Goal: Information Seeking & Learning: Learn about a topic

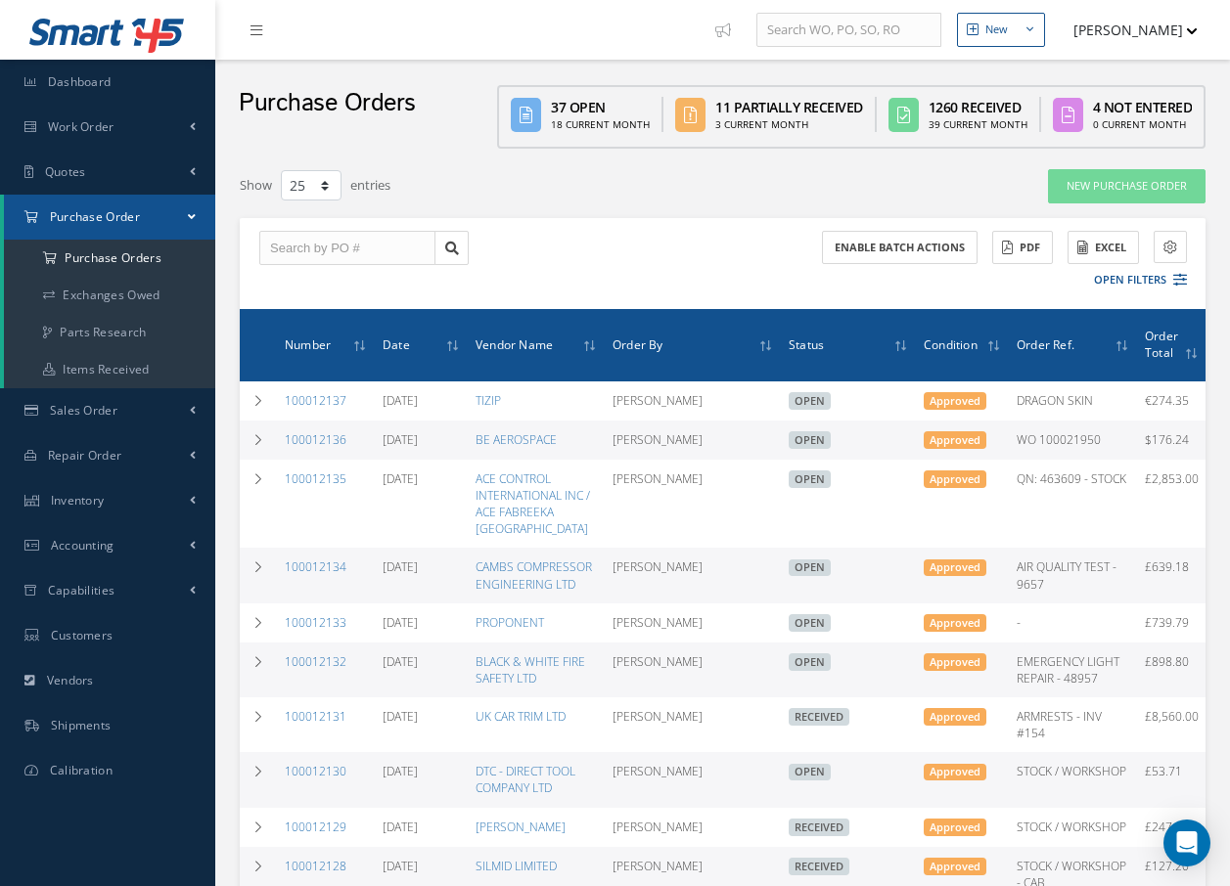
select select "25"
click at [528, 185] on div "Show 10 25 50 100 entries" at bounding box center [515, 185] width 580 height 35
click at [107, 491] on link "Inventory" at bounding box center [107, 500] width 215 height 45
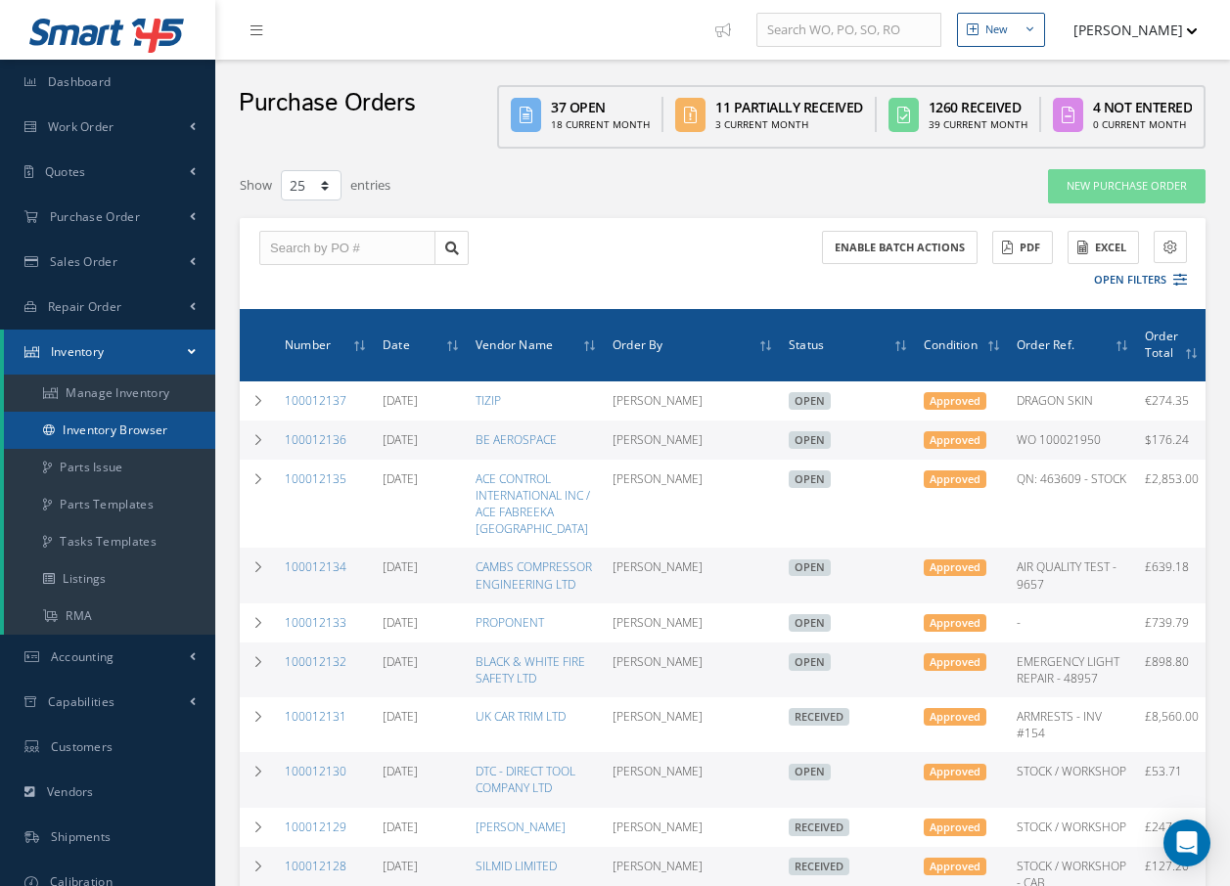
click at [117, 430] on link "Inventory Browser" at bounding box center [109, 430] width 211 height 37
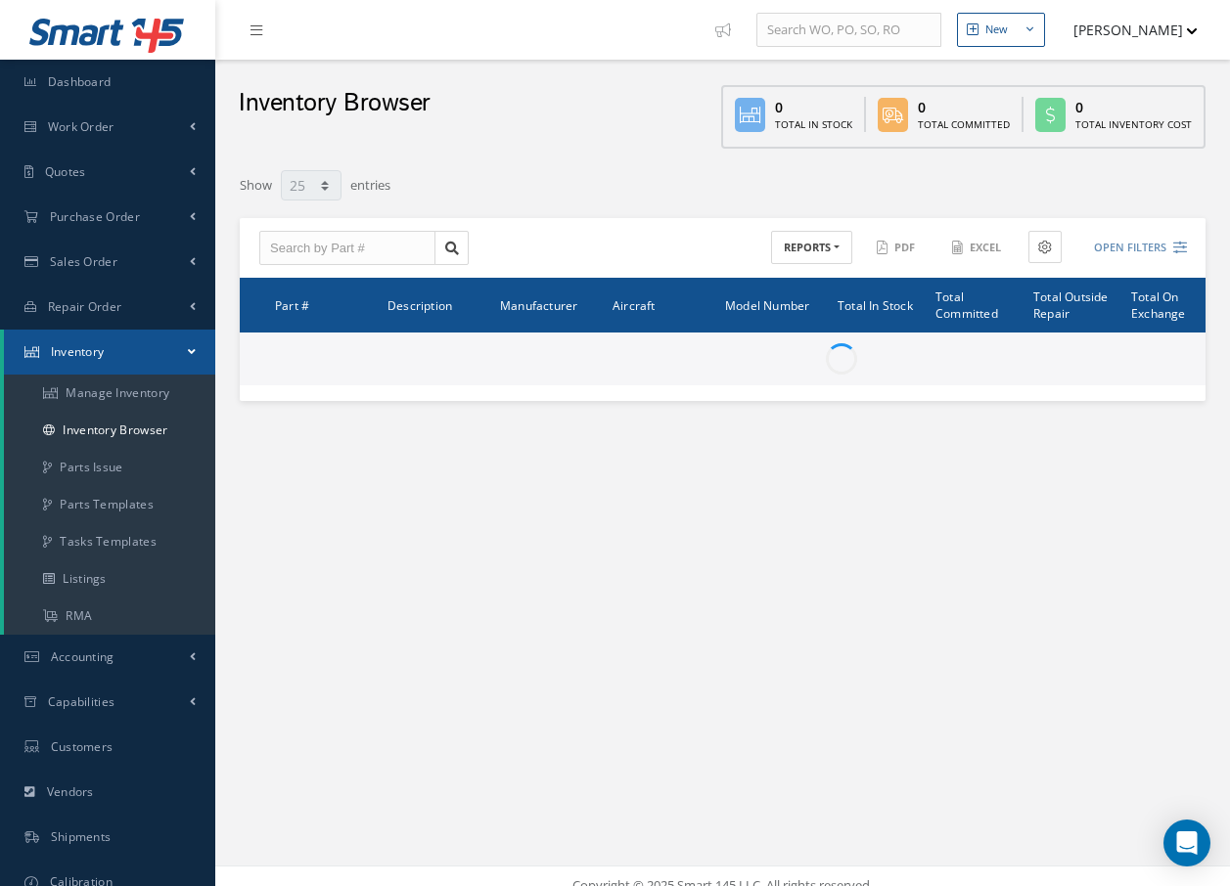
select select "25"
type input "Locations"
type input "All General Ledger"
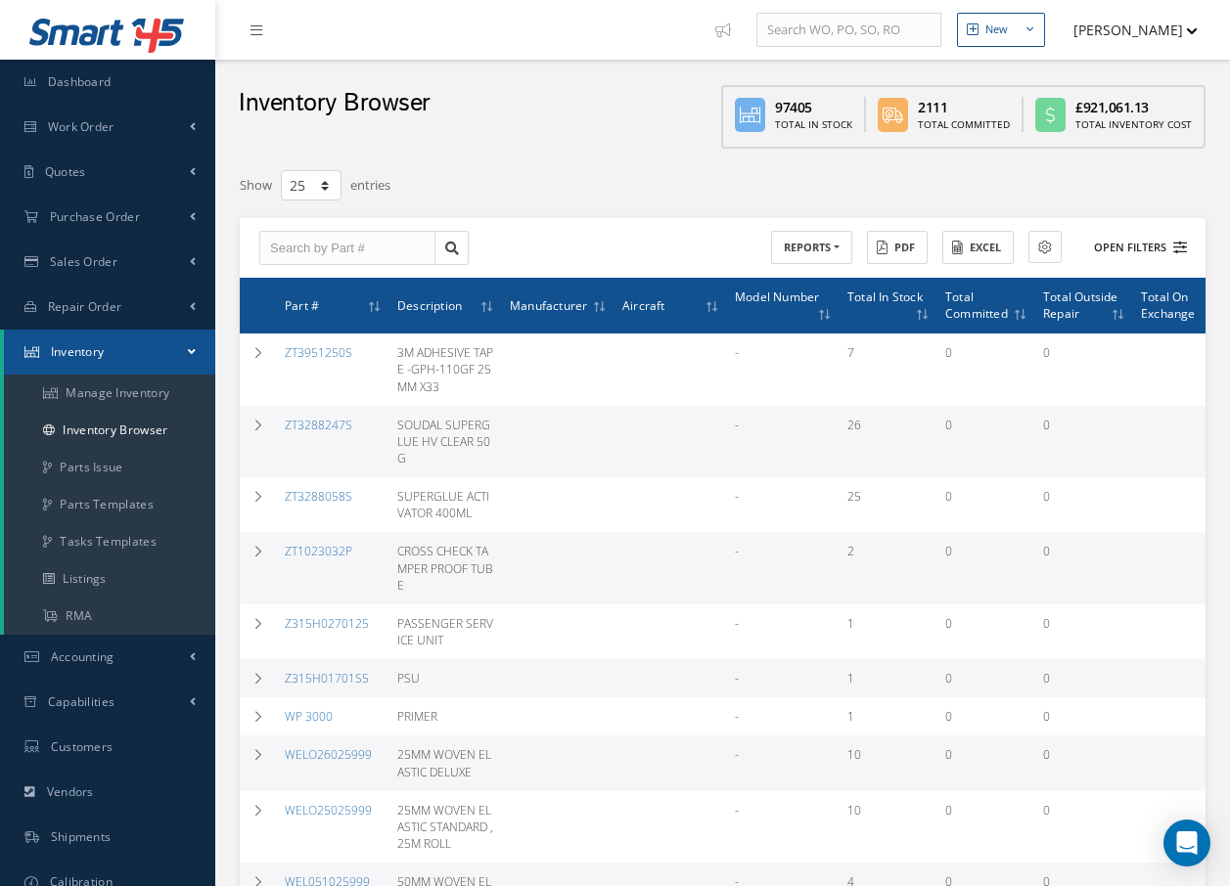
click at [1122, 243] on button "Open Filters" at bounding box center [1131, 248] width 111 height 32
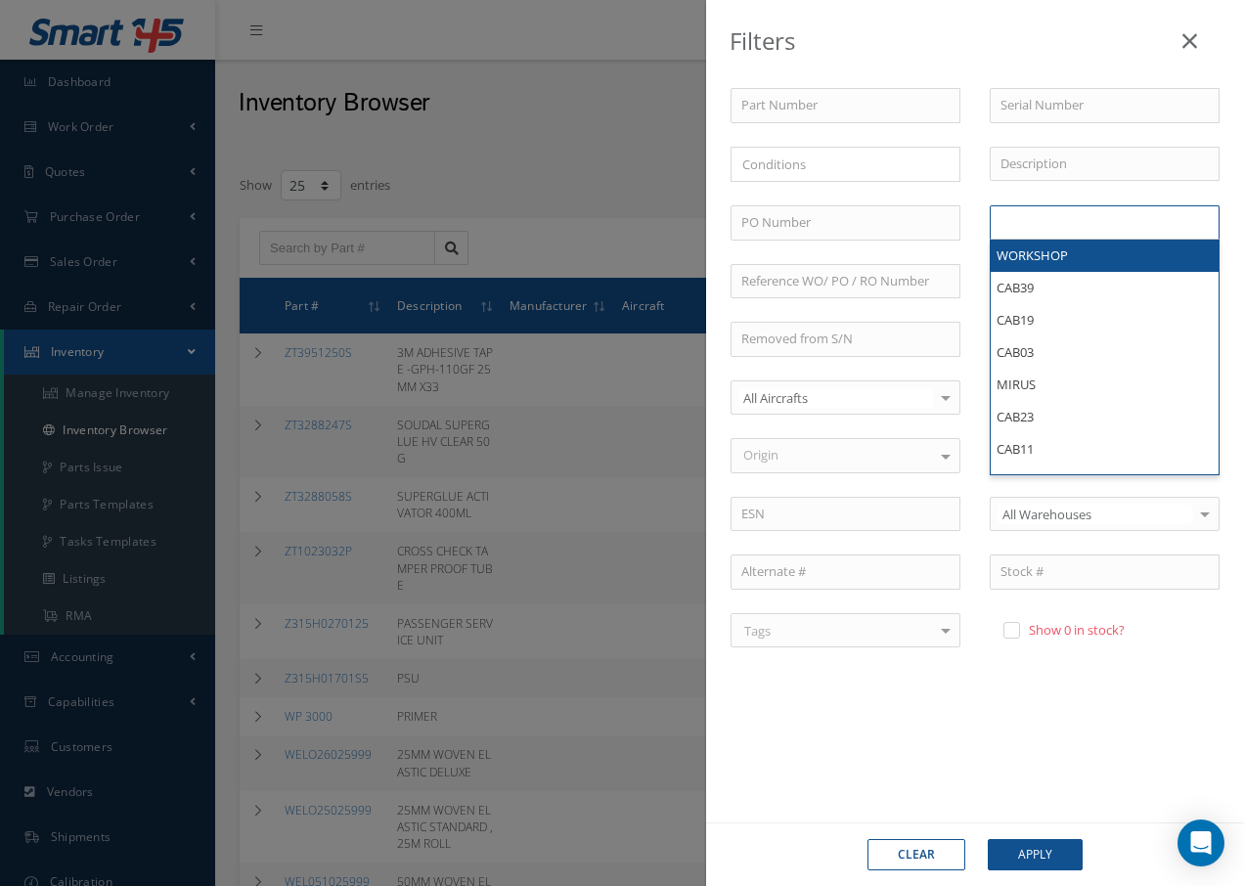
click at [1096, 219] on ul at bounding box center [1105, 222] width 230 height 34
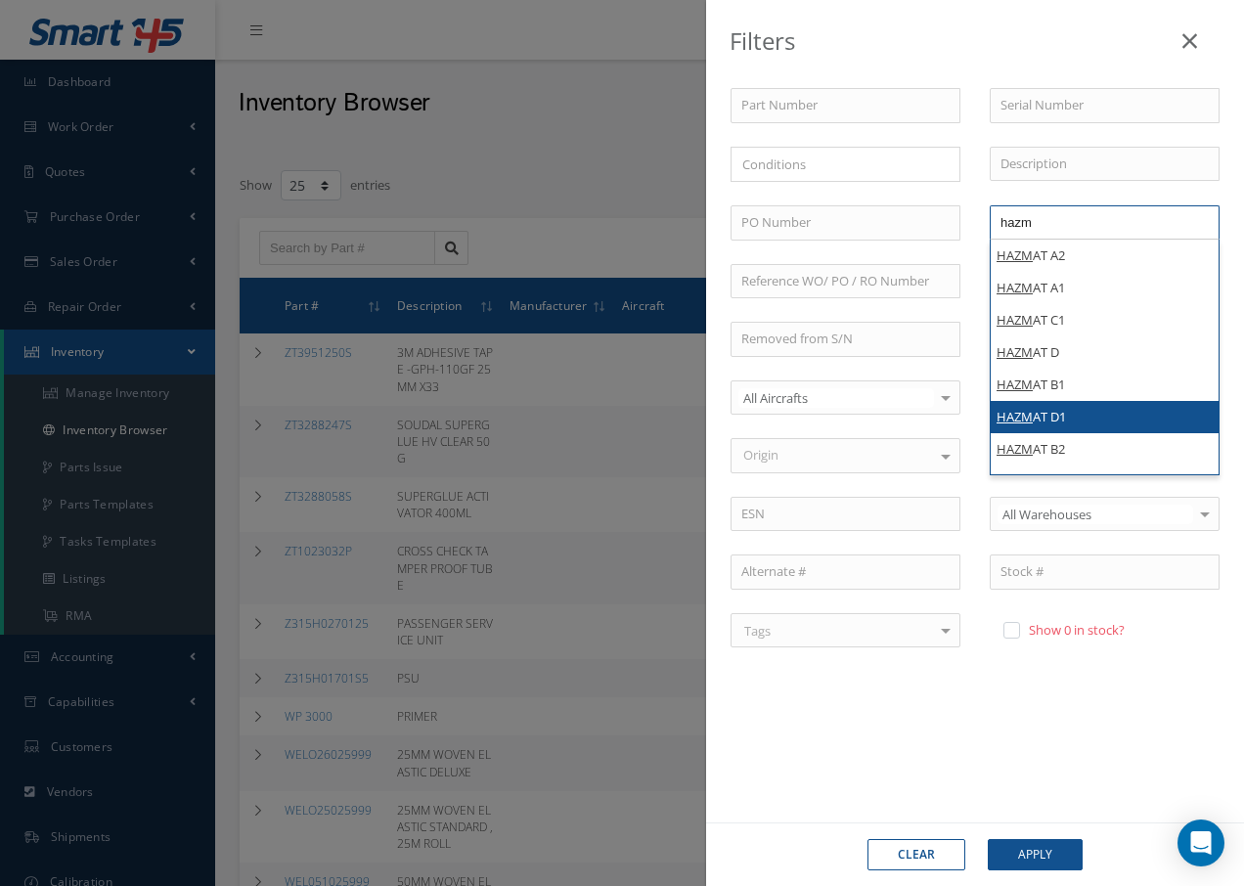
type input "hazm"
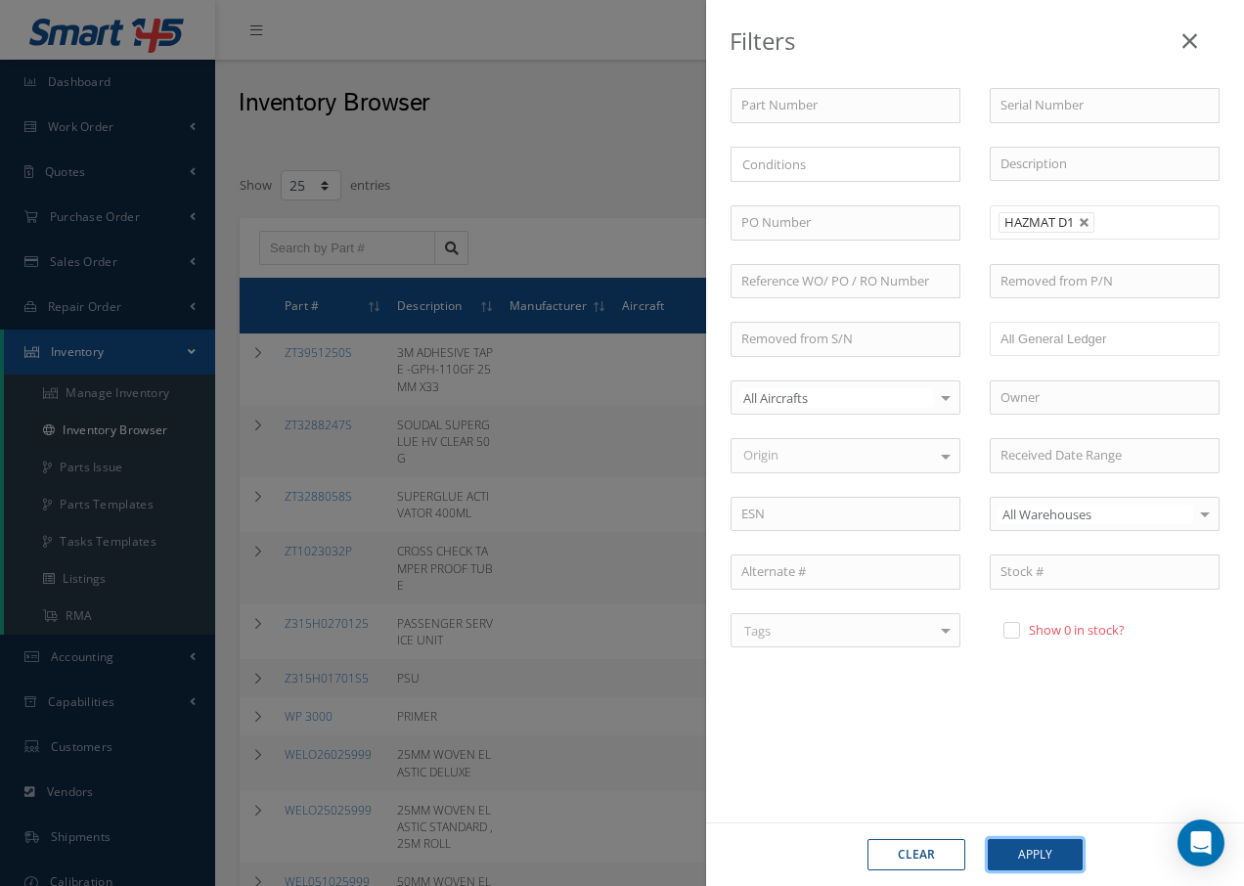
click at [1037, 857] on button "Apply" at bounding box center [1035, 854] width 95 height 31
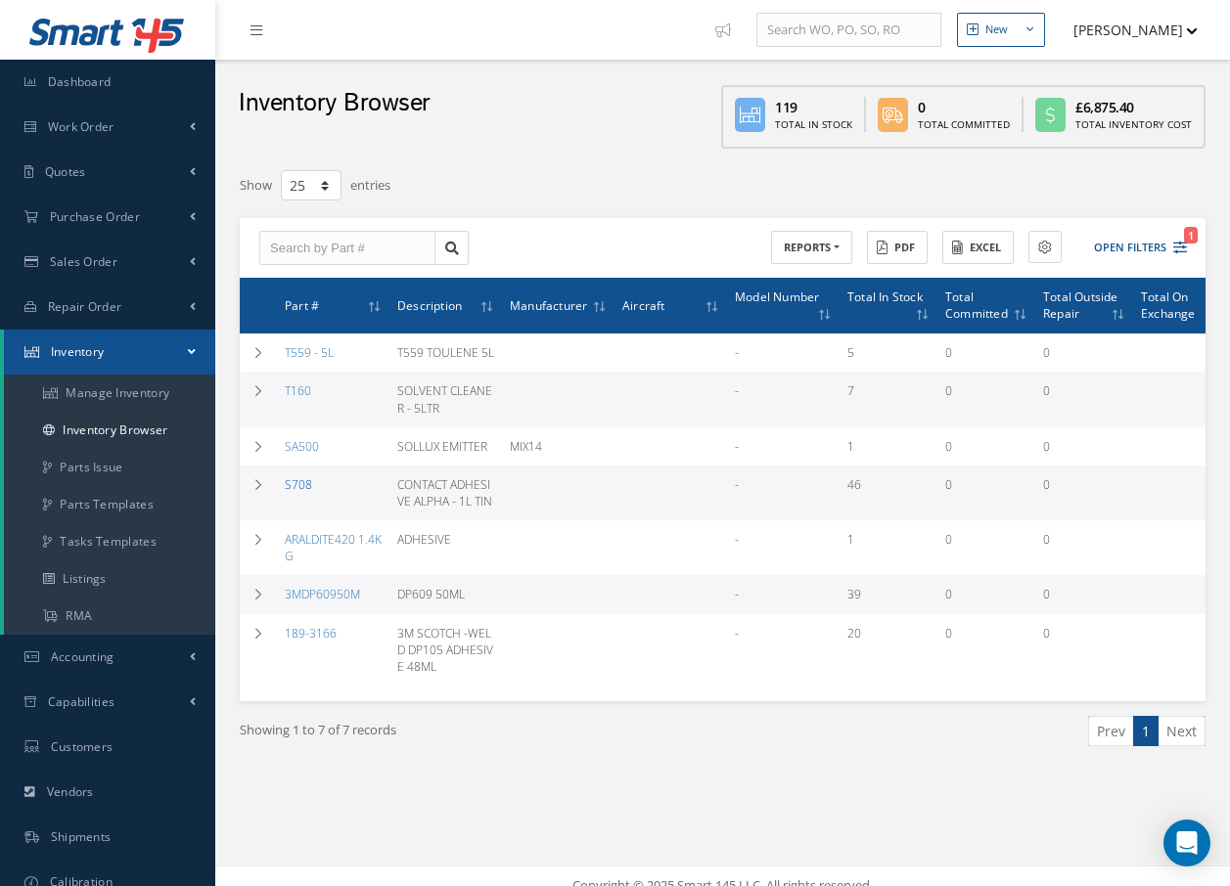
click at [297, 489] on link "S708" at bounding box center [298, 484] width 27 height 17
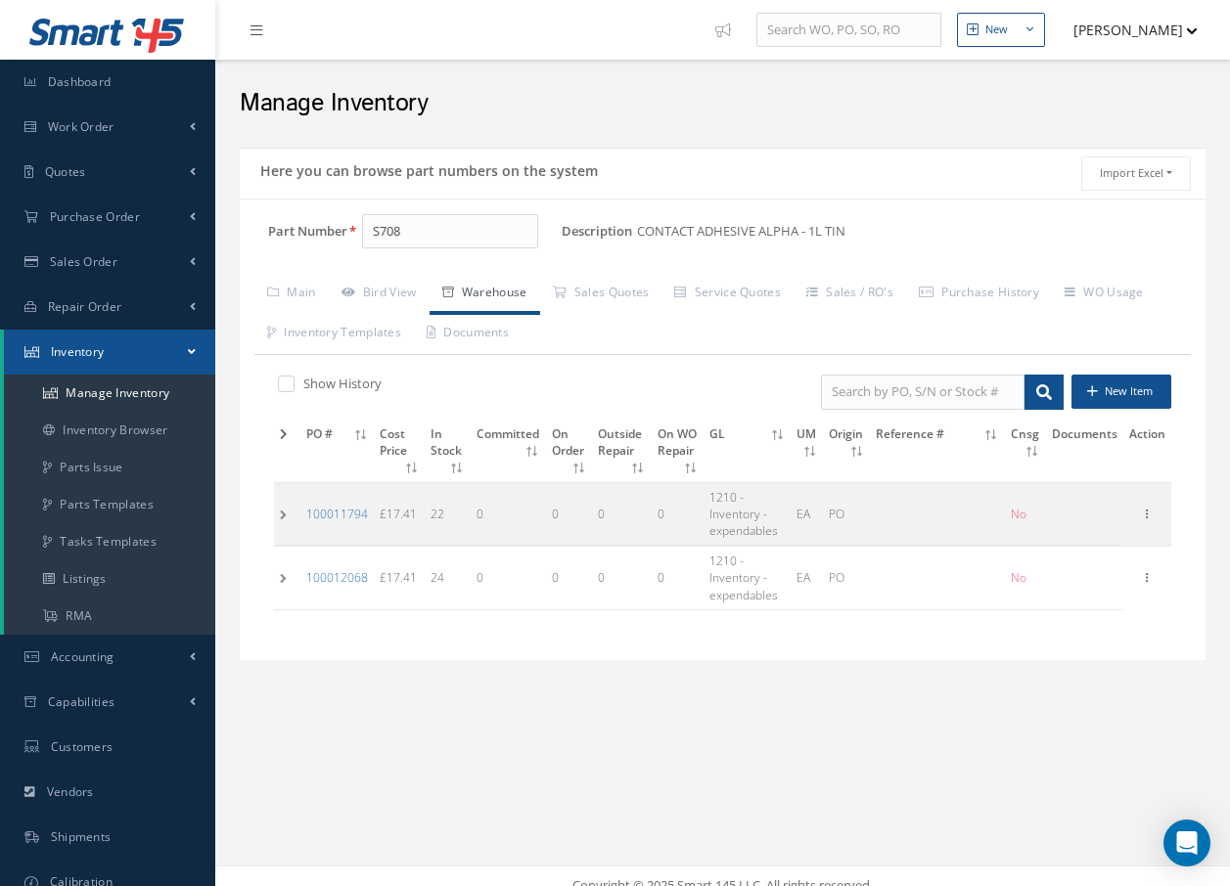
click at [278, 580] on td at bounding box center [287, 578] width 26 height 63
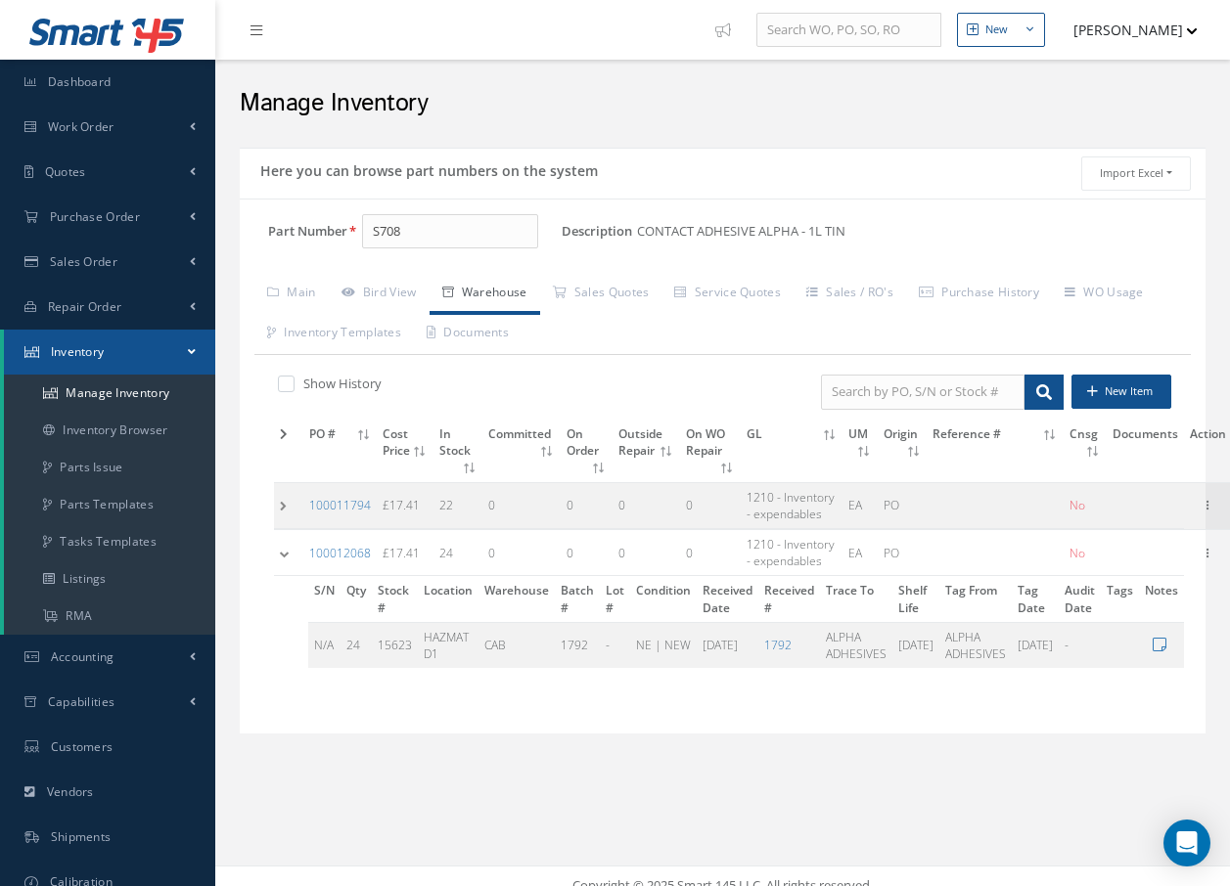
click at [279, 503] on td at bounding box center [288, 505] width 29 height 46
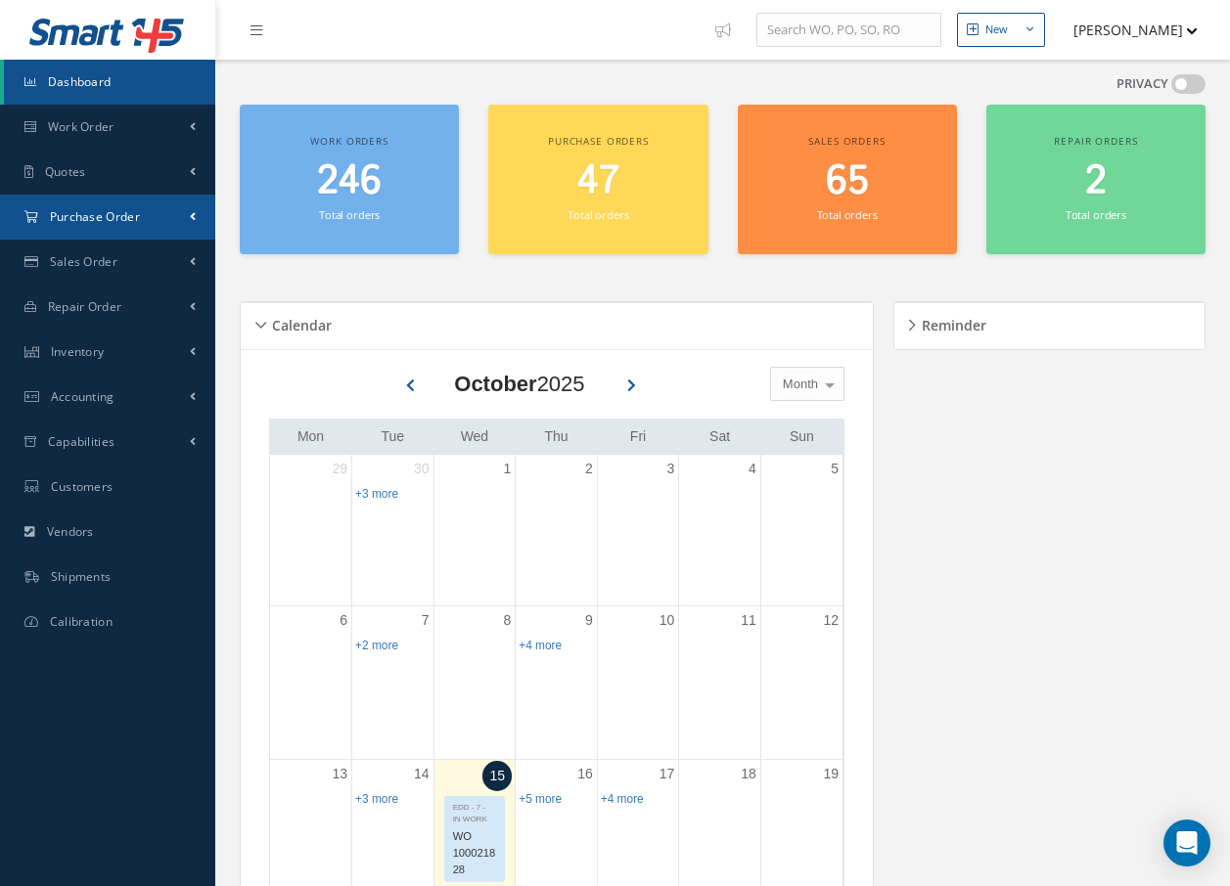
click at [119, 212] on span "Purchase Order" at bounding box center [95, 216] width 90 height 17
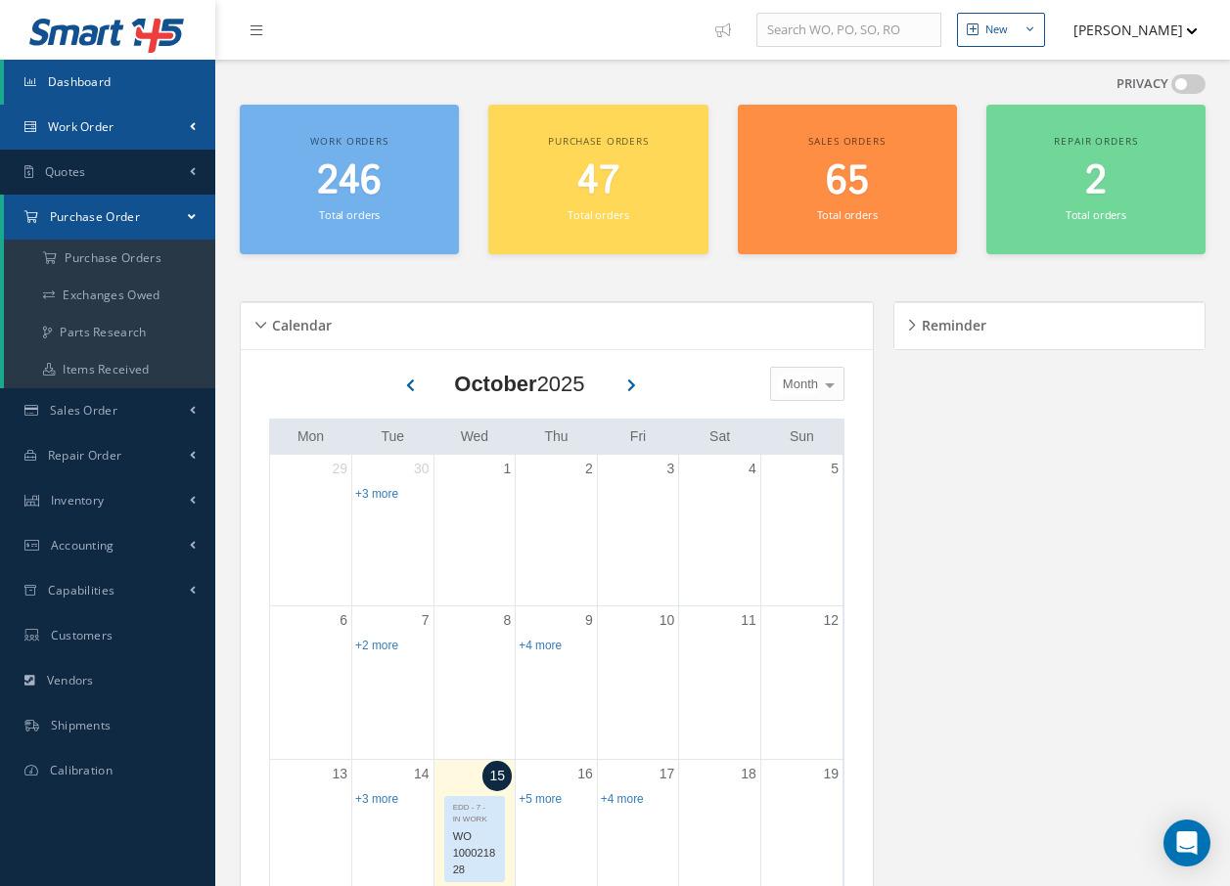
click at [115, 125] on link "Work Order" at bounding box center [107, 127] width 215 height 45
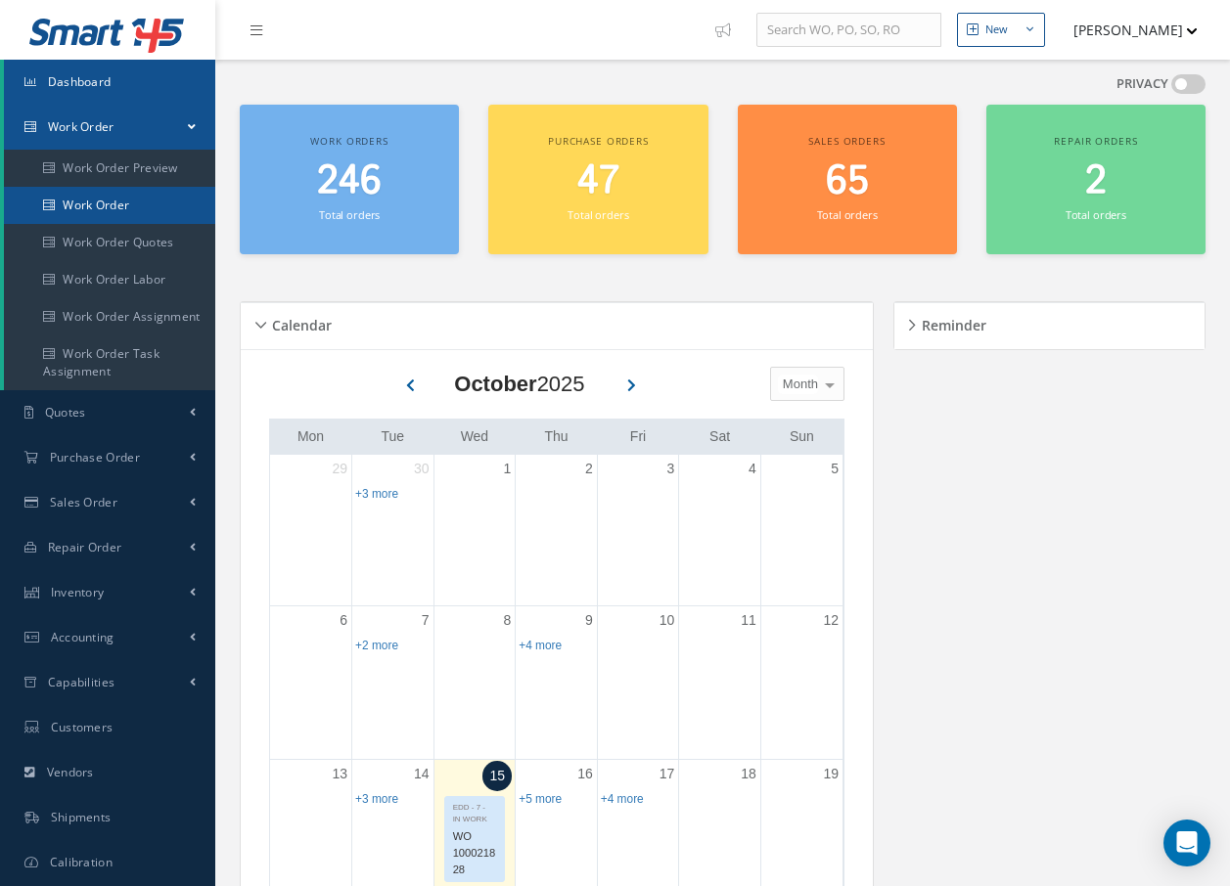
click at [113, 203] on link "Work Order" at bounding box center [109, 205] width 211 height 37
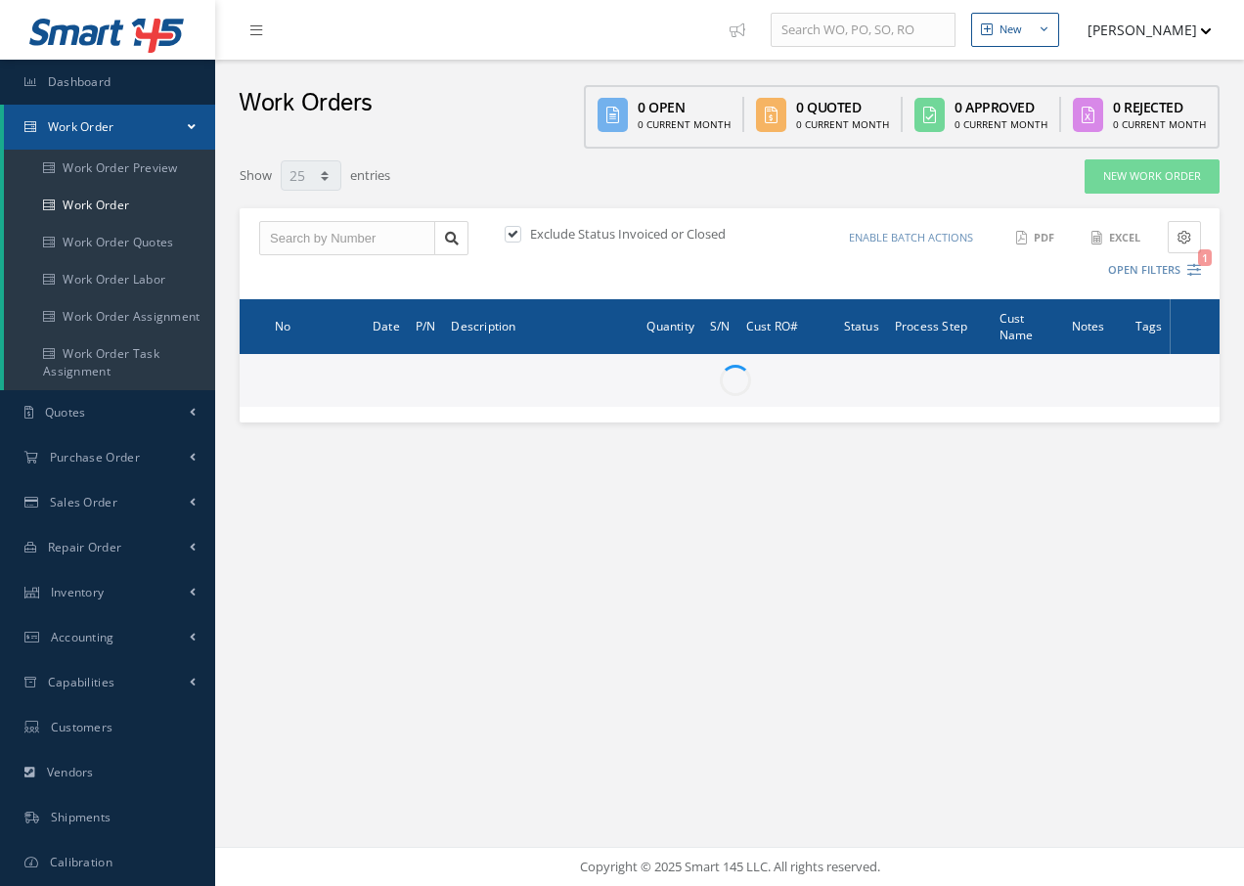
select select "25"
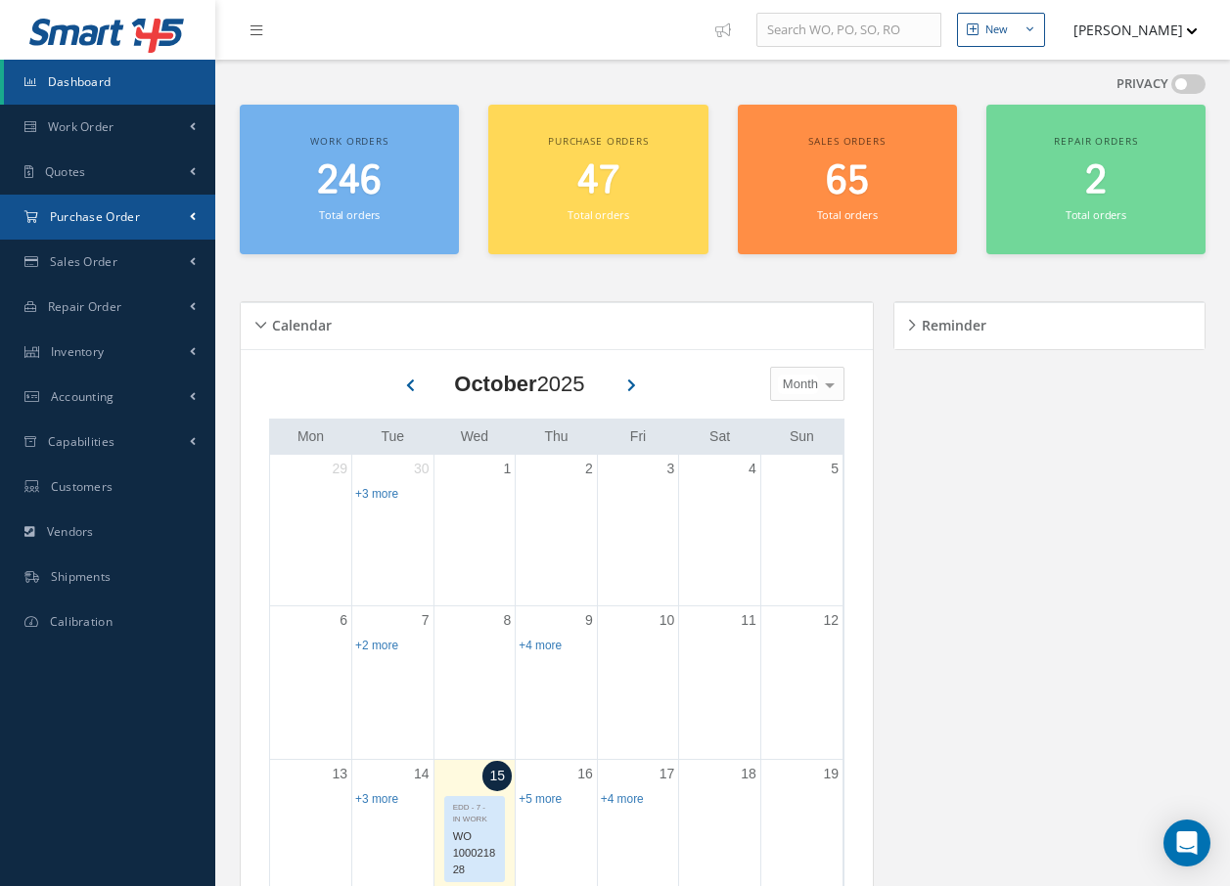
click at [102, 215] on span "Purchase Order" at bounding box center [95, 216] width 90 height 17
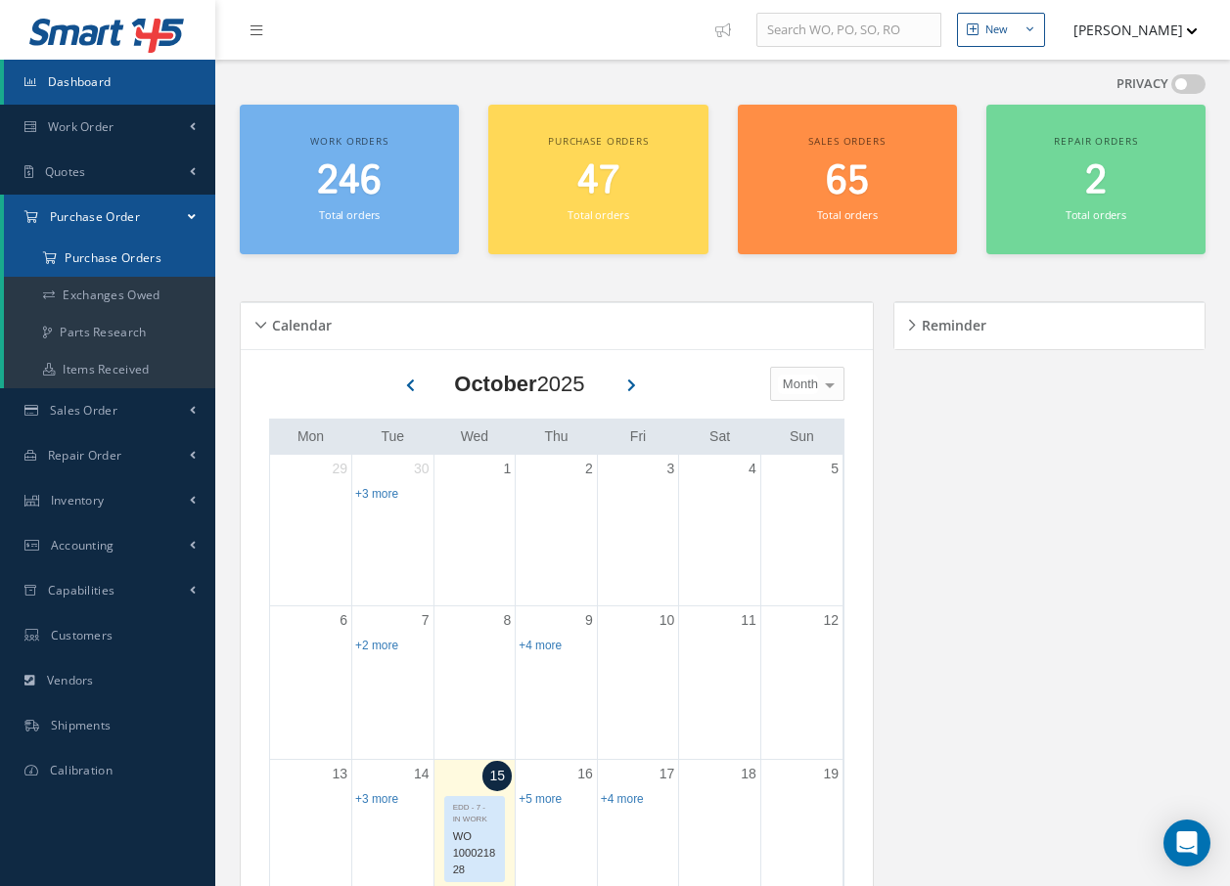
click at [105, 257] on a=1&status_id=2&status_id=3&status_id=5&collapsedFilters"] "Purchase Orders" at bounding box center [109, 258] width 211 height 37
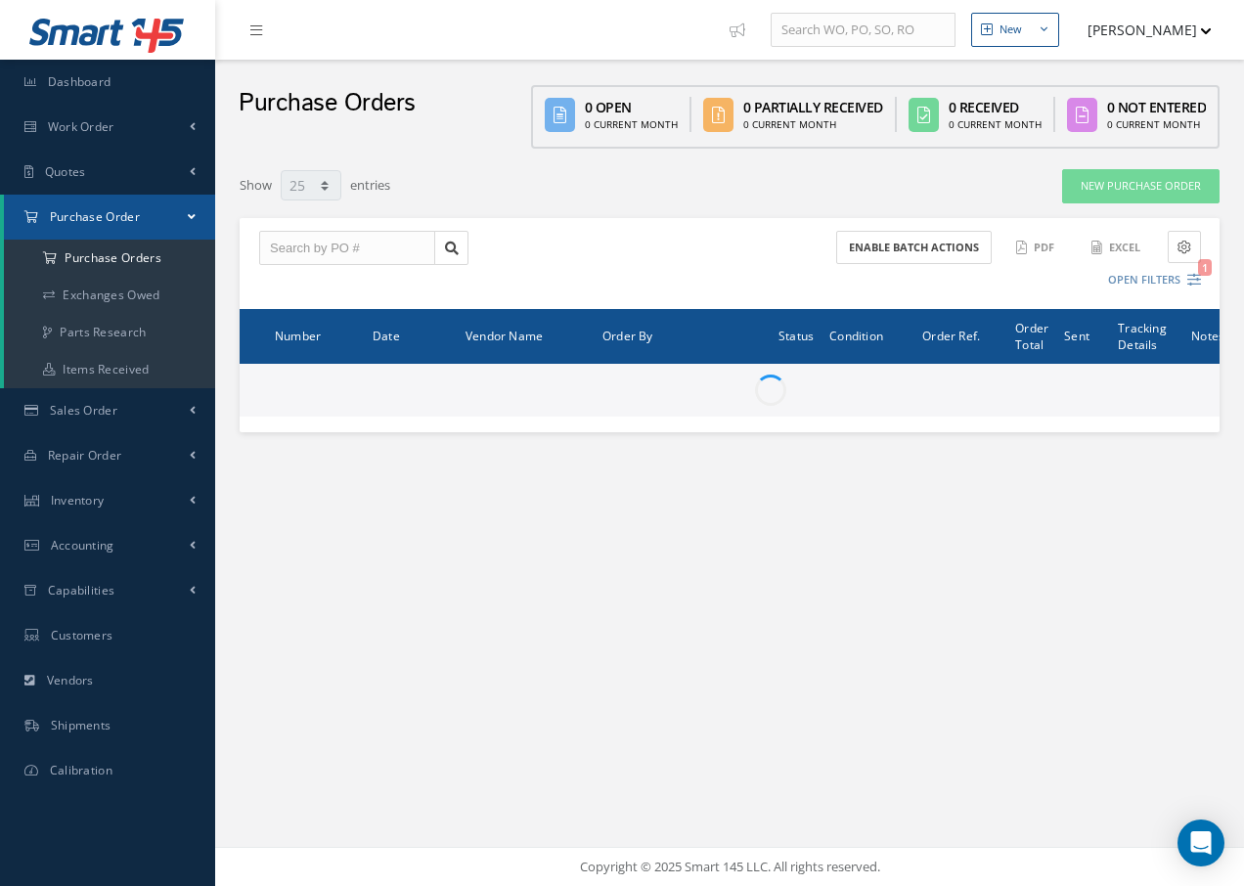
select select "25"
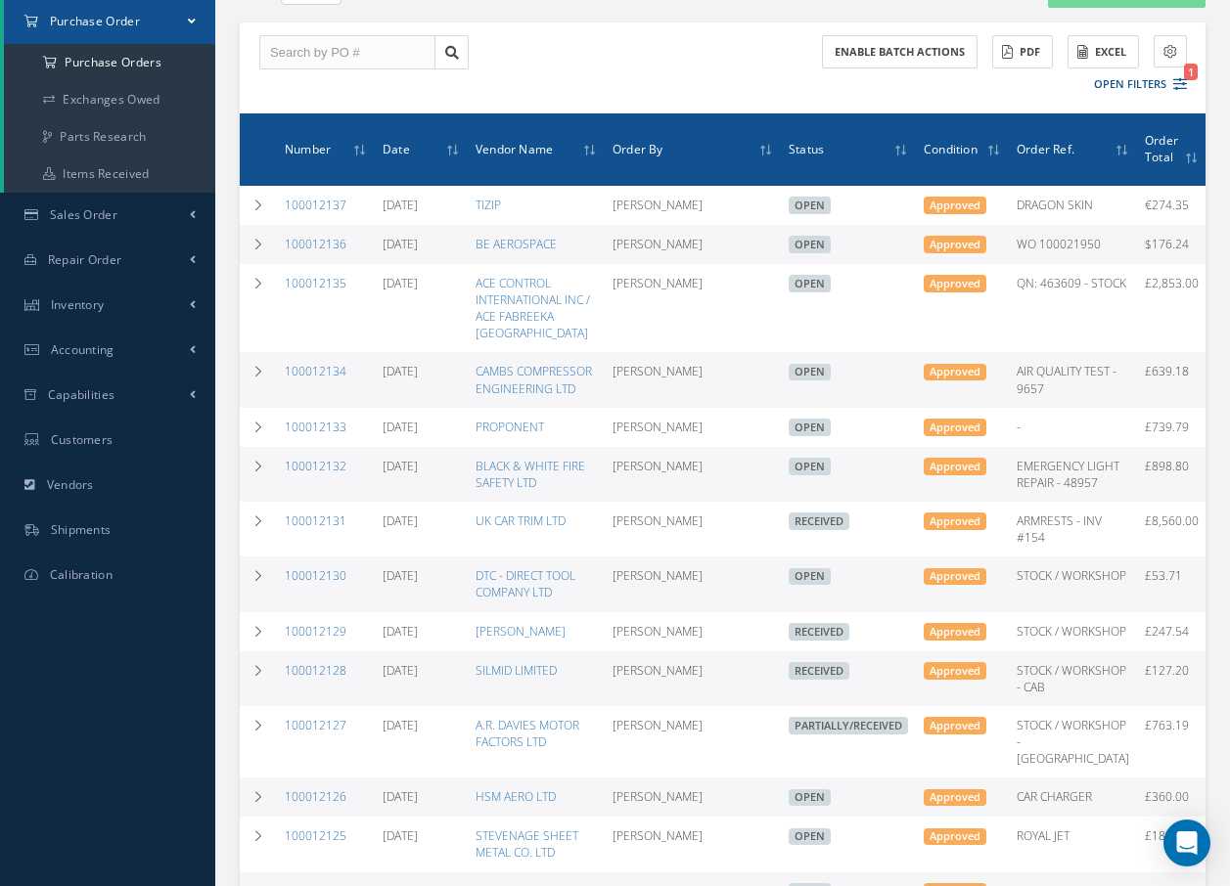
scroll to position [293, 0]
